Goal: Information Seeking & Learning: Learn about a topic

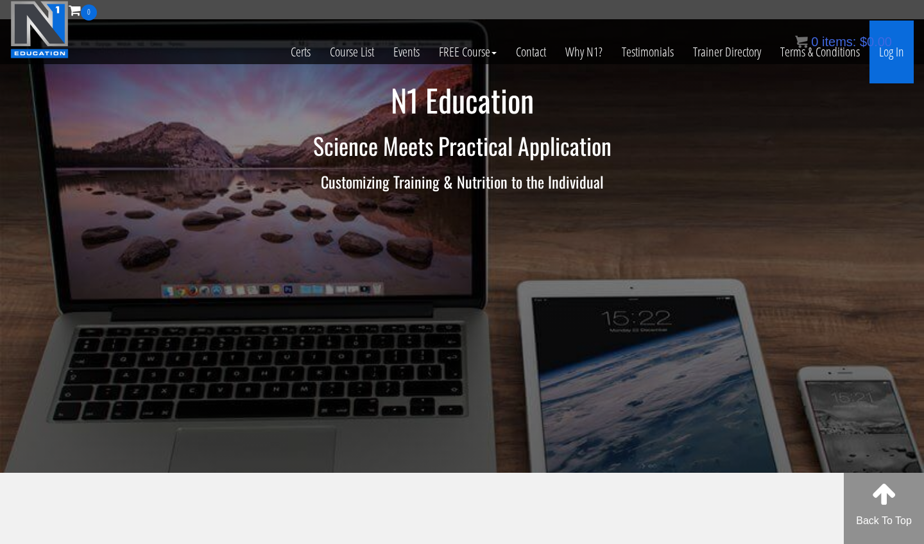
click at [888, 63] on link "Log In" at bounding box center [891, 52] width 44 height 63
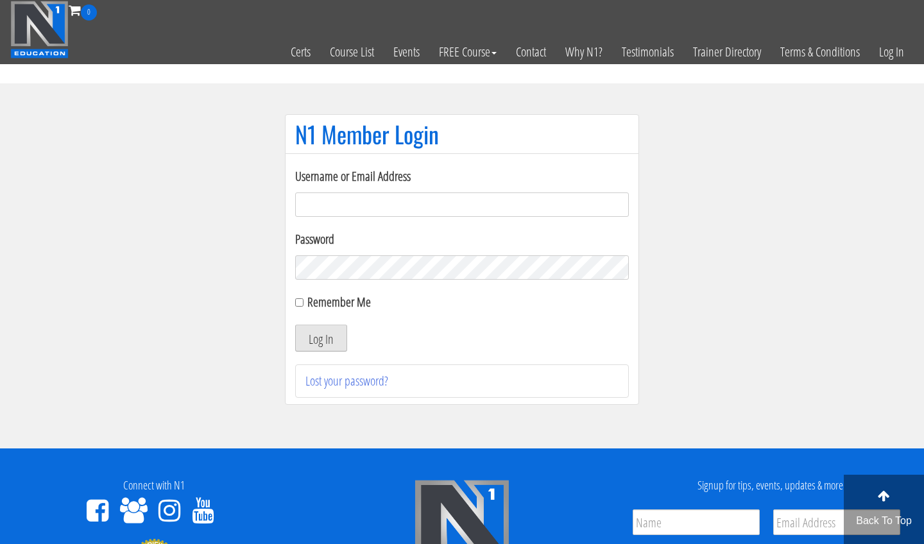
type input "m.lopez0288@gmail.com"
click at [321, 338] on button "Log In" at bounding box center [321, 338] width 52 height 27
click at [314, 341] on button "Log In" at bounding box center [321, 338] width 52 height 27
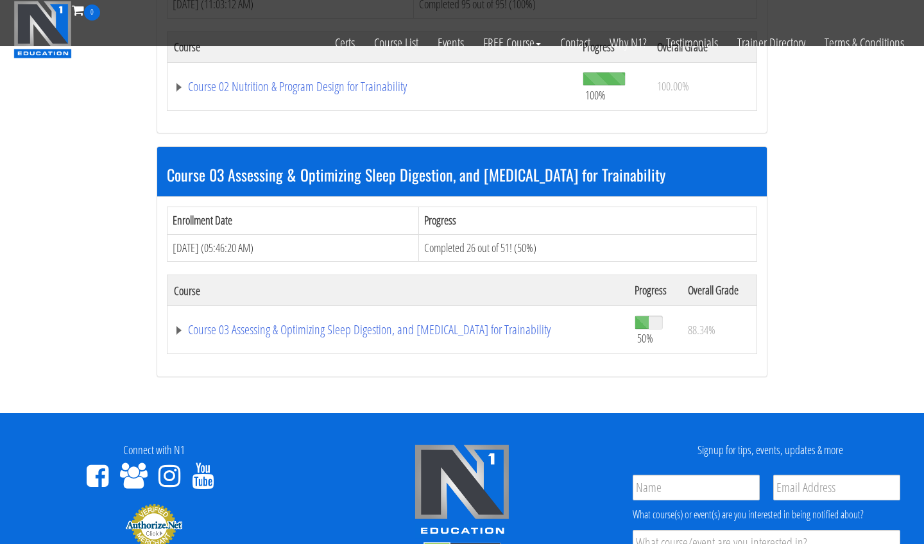
scroll to position [783, 0]
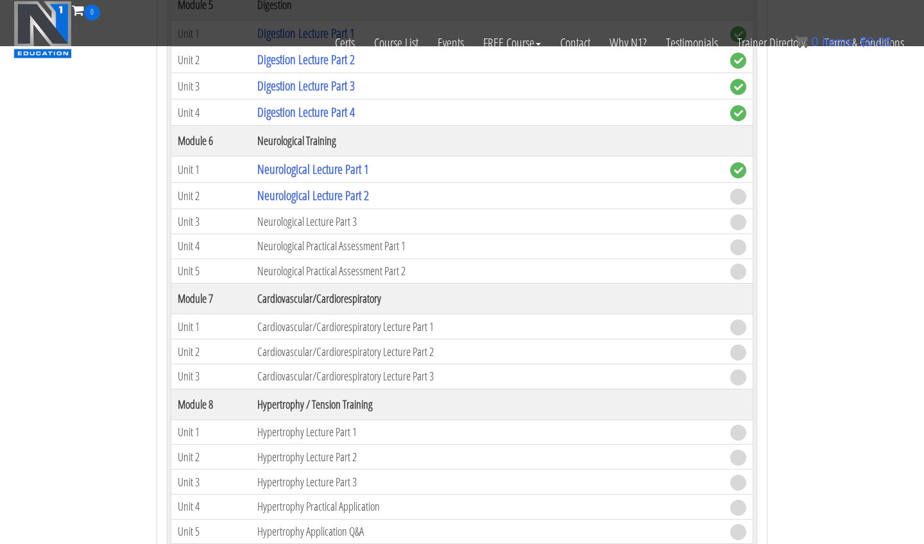
scroll to position [1691, 0]
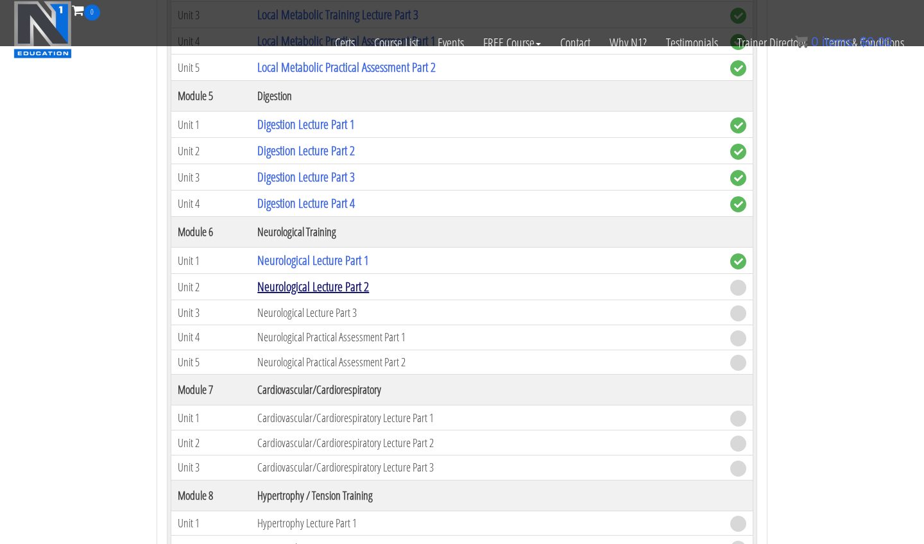
click at [295, 287] on link "Neurological Lecture Part 2" at bounding box center [313, 286] width 112 height 17
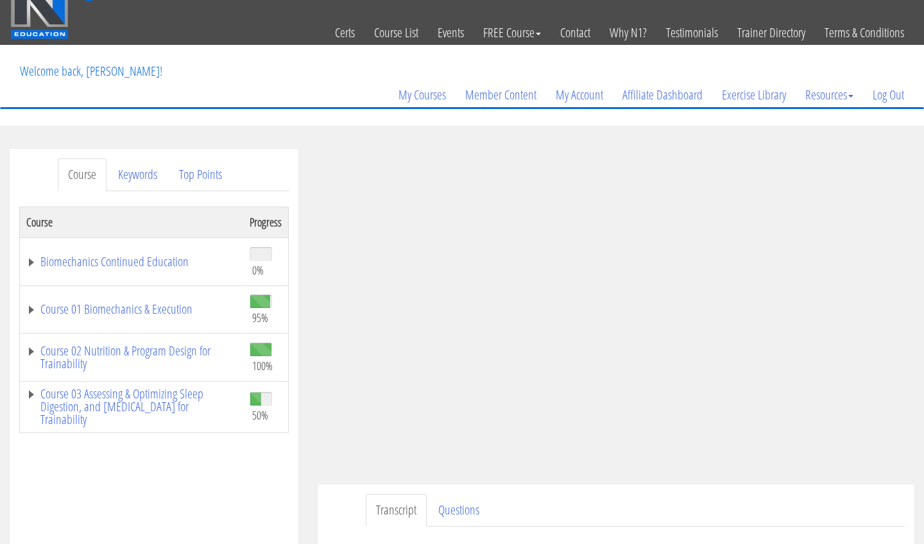
scroll to position [108, 0]
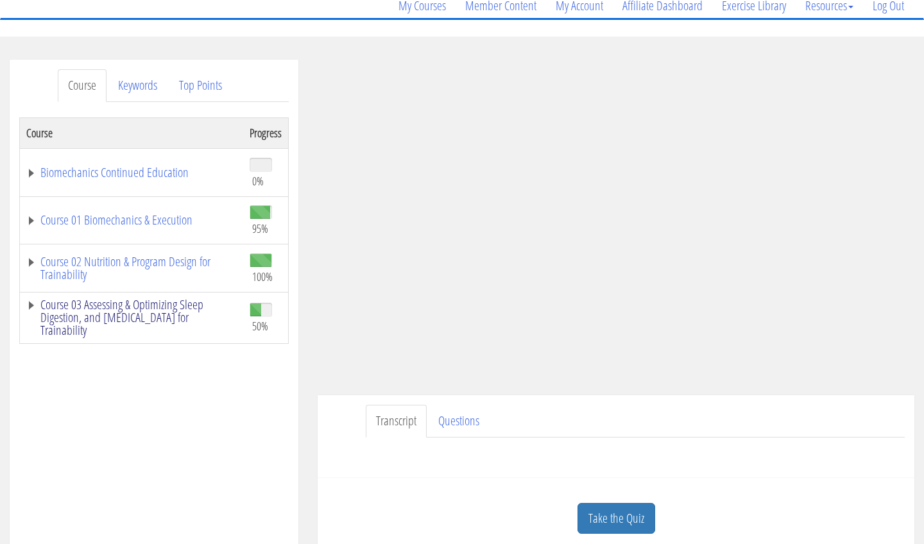
click at [173, 321] on link "Course 03 Assessing & Optimizing Sleep Digestion, and [MEDICAL_DATA] for Traina…" at bounding box center [131, 317] width 210 height 38
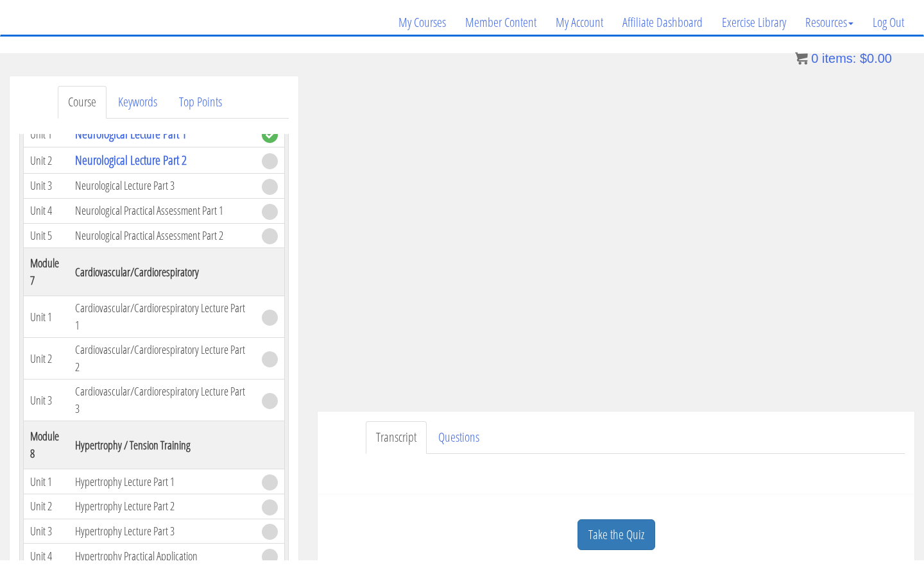
scroll to position [1117, 0]
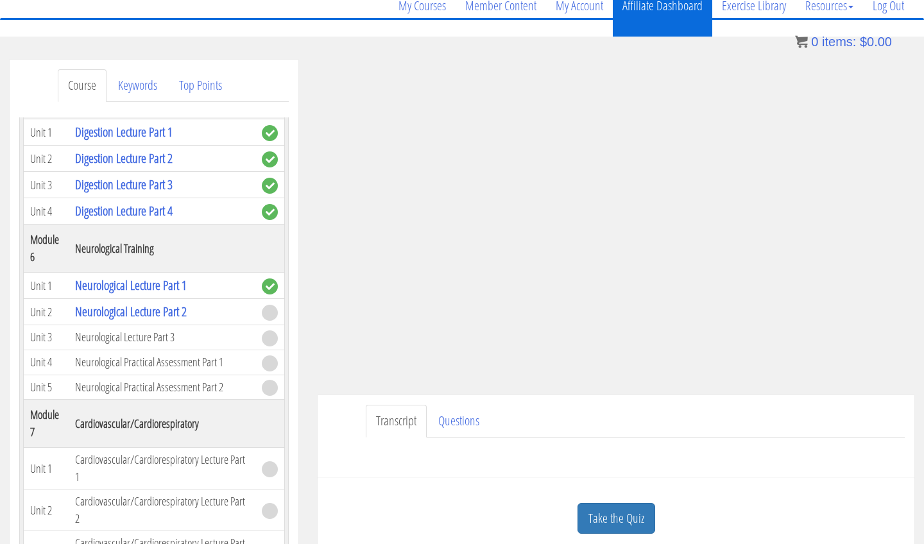
click at [662, 41] on section "Course Keywords Top Points Course Progress Biomechanics Continued Education 0% …" at bounding box center [462, 422] width 924 height 771
click at [746, 475] on div "Transcript Questions Name First Last Email *" at bounding box center [615, 436] width 596 height 83
